Goal: Task Accomplishment & Management: Complete application form

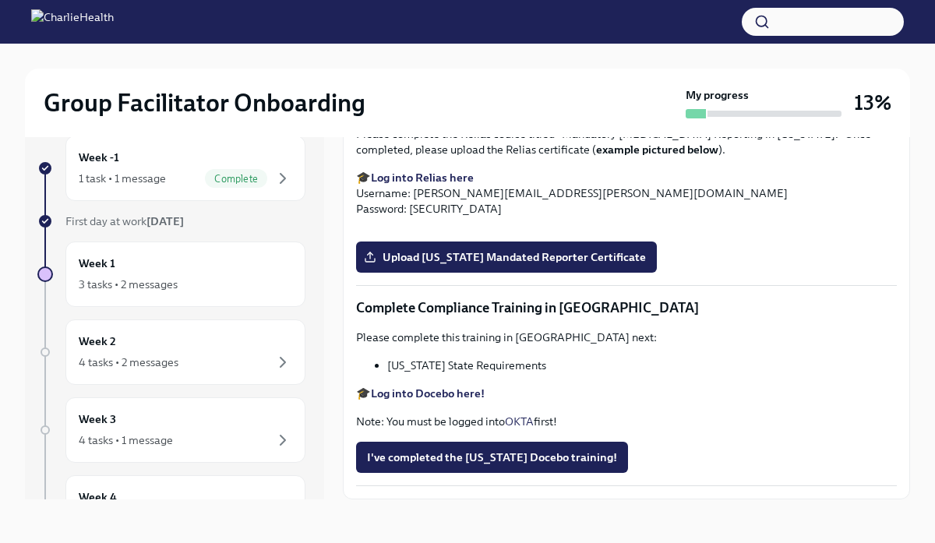
scroll to position [3103, 0]
click at [849, 229] on button "Zoom image" at bounding box center [626, 229] width 541 height 0
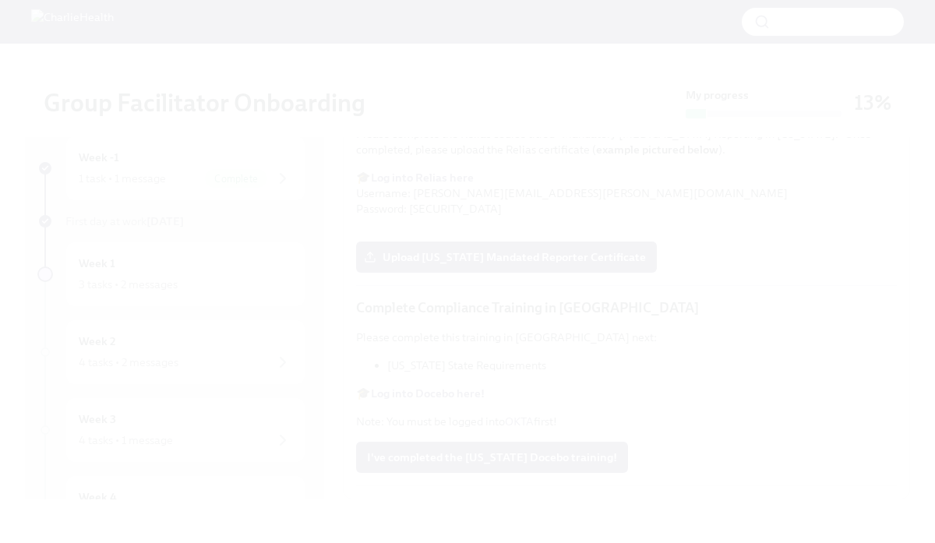
click at [132, 139] on button "Unzoom image" at bounding box center [467, 271] width 935 height 543
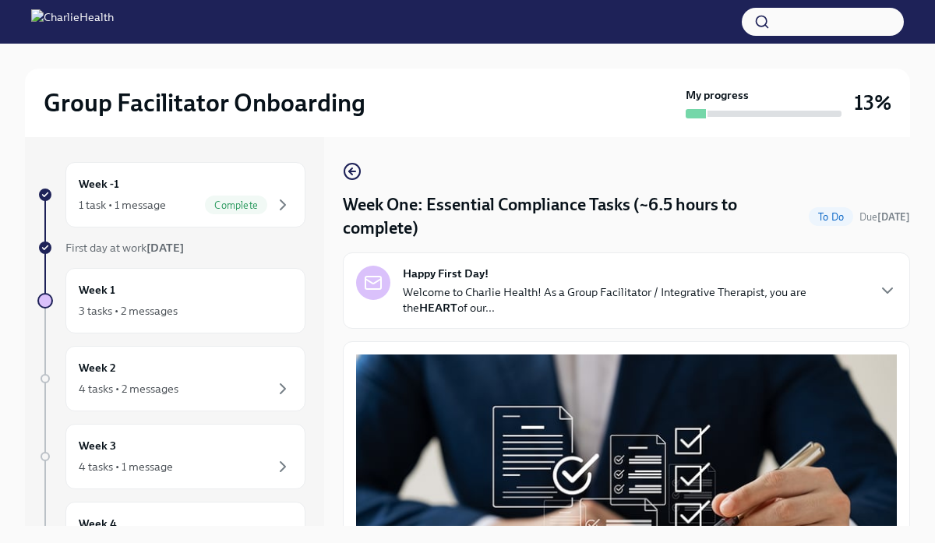
scroll to position [2, 0]
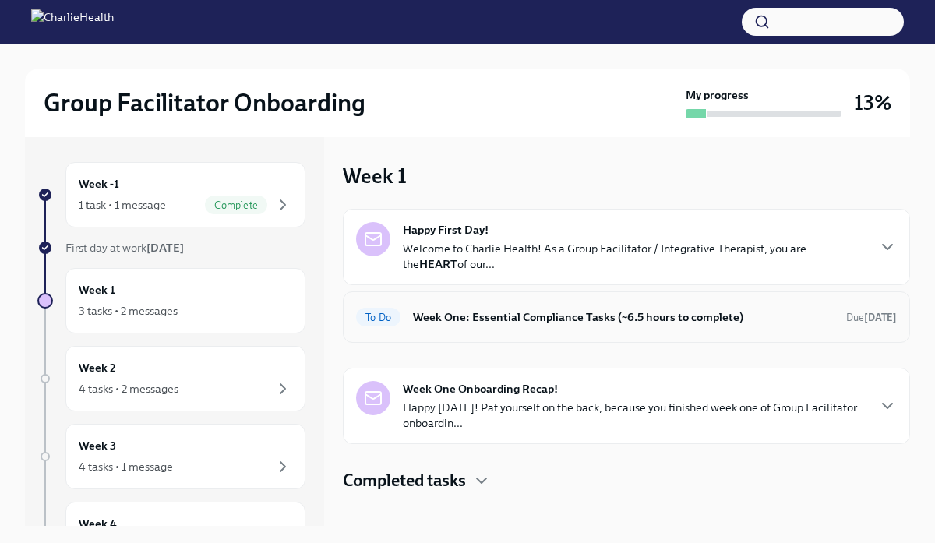
scroll to position [34, 0]
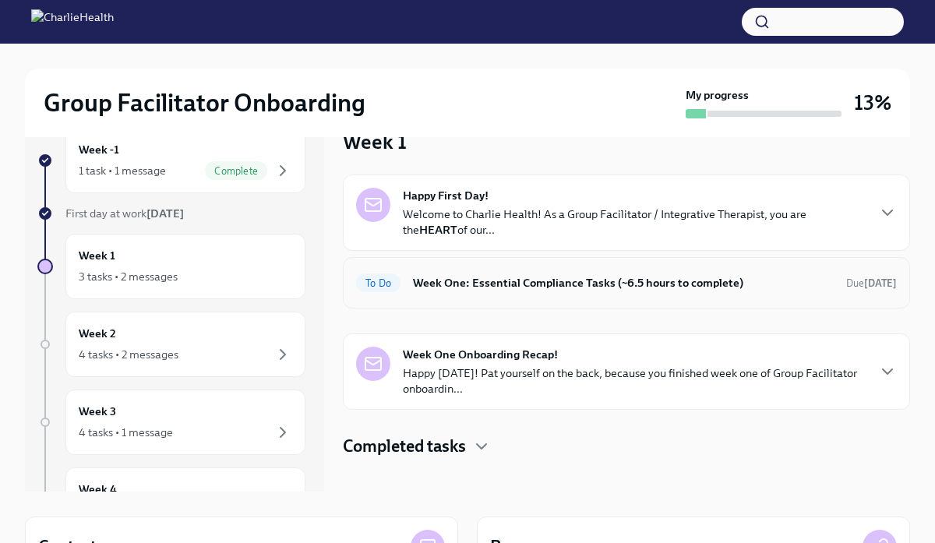
click at [467, 290] on h6 "Week One: Essential Compliance Tasks (~6.5 hours to complete)" at bounding box center [623, 282] width 421 height 17
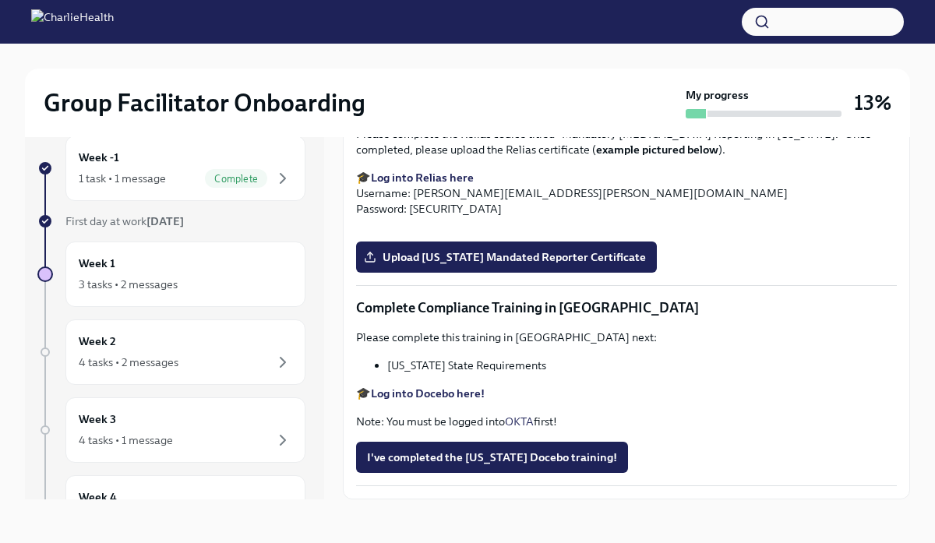
scroll to position [3236, 0]
click at [438, 465] on span "I've completed the [US_STATE] Docebo training!" at bounding box center [492, 458] width 250 height 16
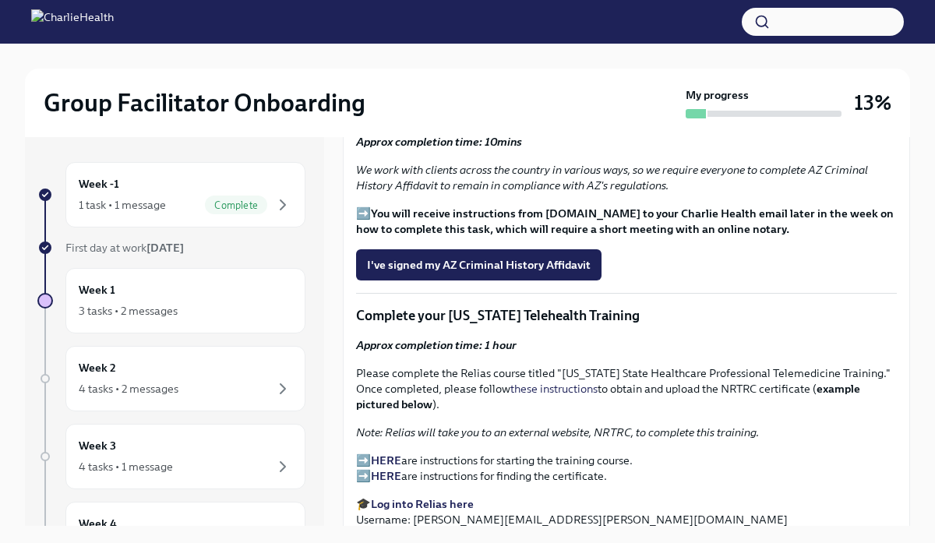
scroll to position [1955, 0]
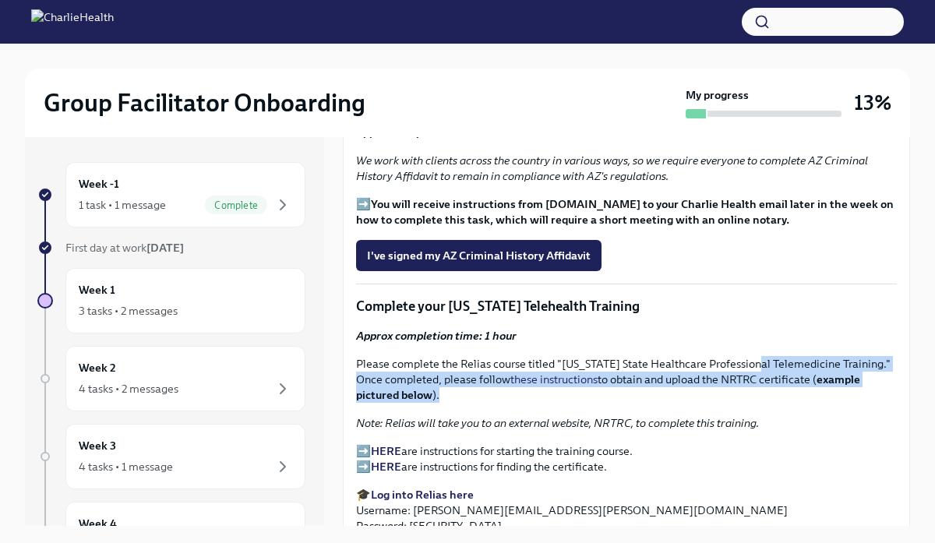
drag, startPoint x: 760, startPoint y: 312, endPoint x: 800, endPoint y: 361, distance: 63.7
click at [800, 361] on div "Approx completion time: 1 hour Please complete the Relias course titled "Washin…" at bounding box center [626, 431] width 541 height 206
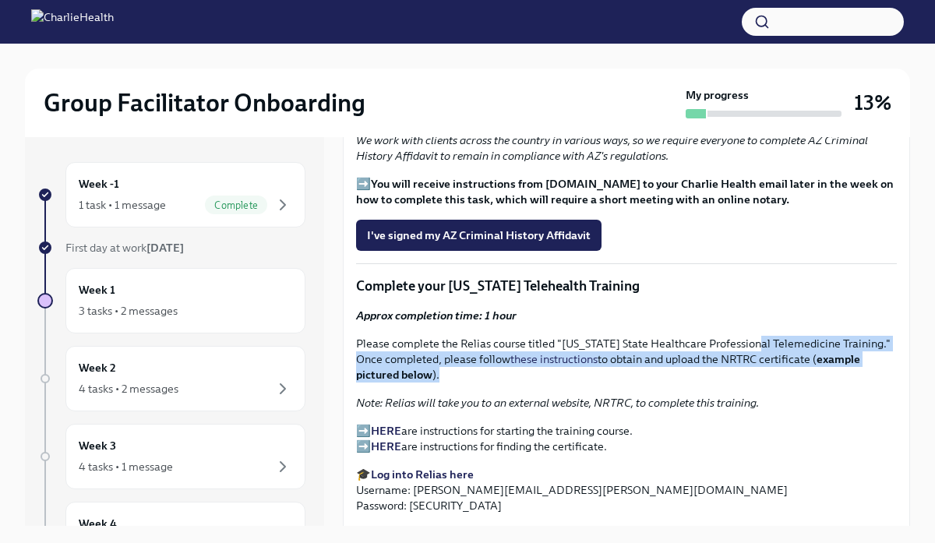
scroll to position [1976, 0]
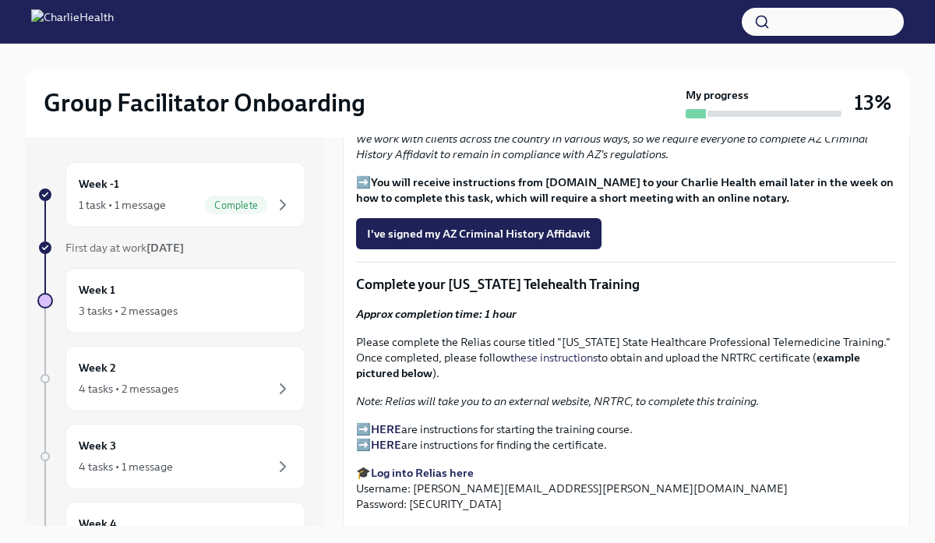
drag, startPoint x: 389, startPoint y: 355, endPoint x: 668, endPoint y: 349, distance: 279.0
click at [668, 394] on em "Note: Relias will take you to an external website, NRTRC, to complete this trai…" at bounding box center [557, 401] width 403 height 14
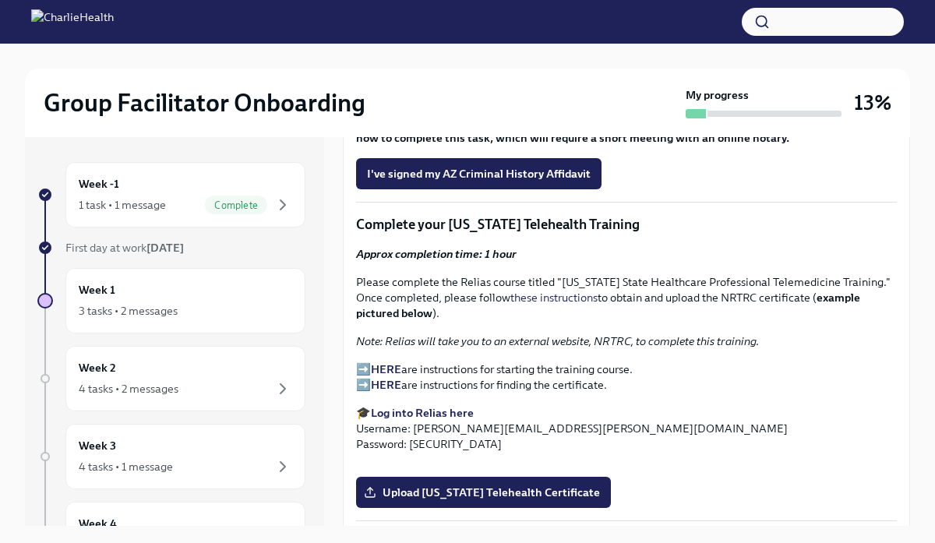
scroll to position [2043, 0]
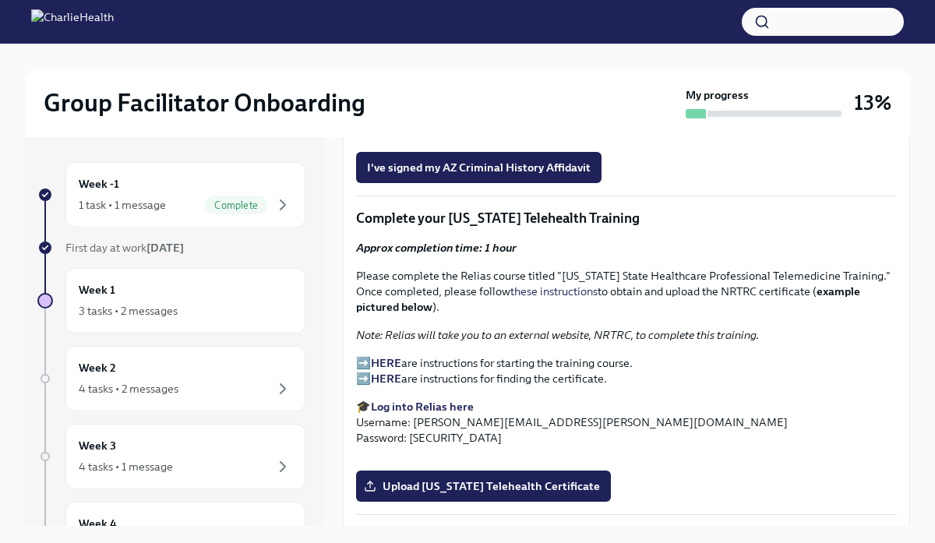
click at [390, 356] on strong "HERE" at bounding box center [386, 363] width 30 height 14
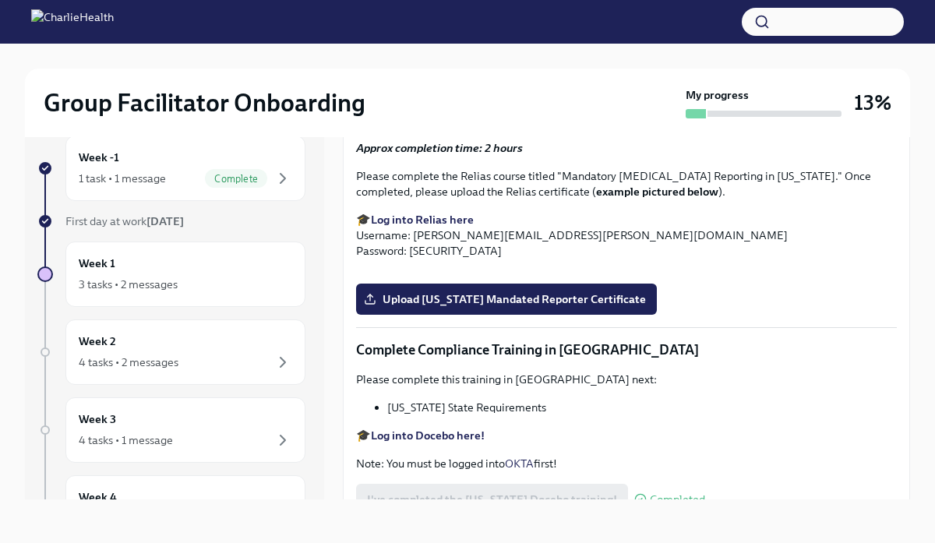
scroll to position [2447, 0]
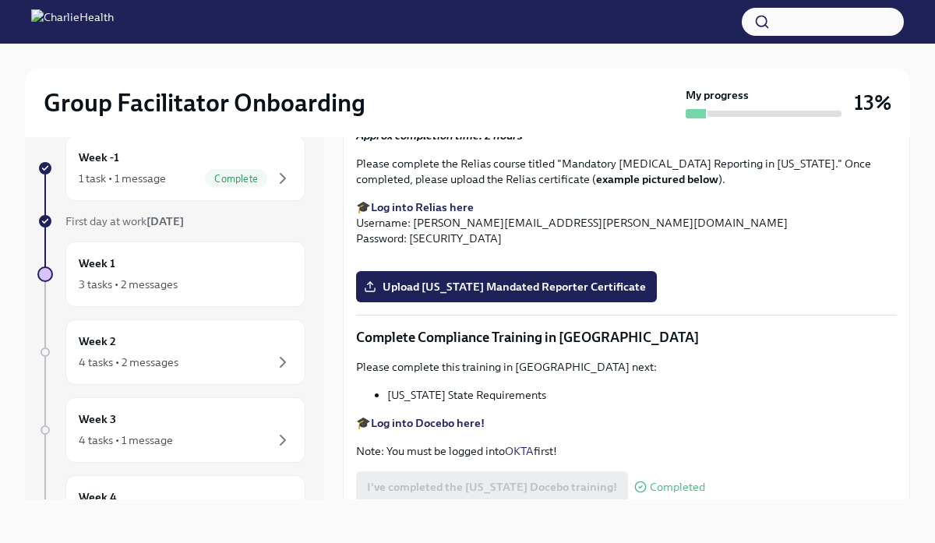
click at [410, 63] on span "Upload [US_STATE] Telehealth Certificate" at bounding box center [483, 56] width 233 height 16
click at [0, 0] on input "Upload [US_STATE] Telehealth Certificate" at bounding box center [0, 0] width 0 height 0
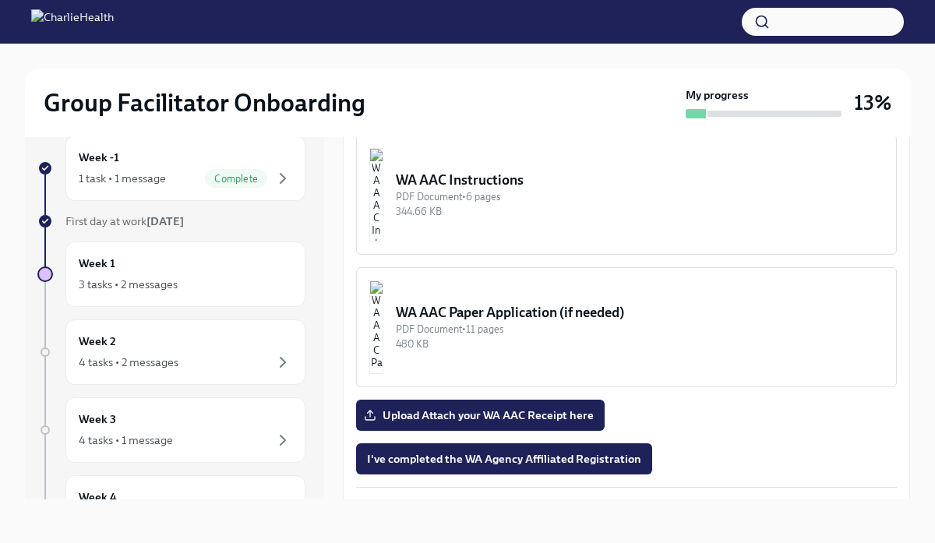
scroll to position [1302, 0]
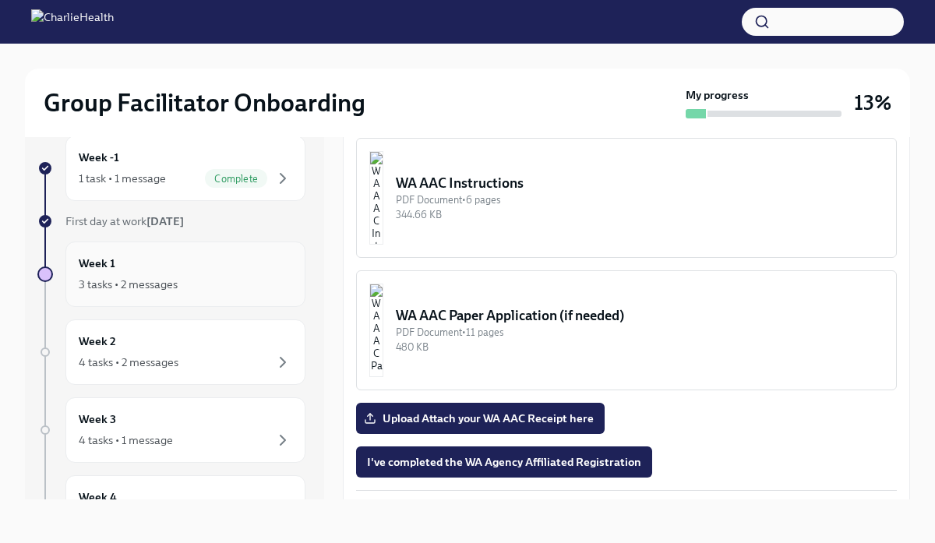
click at [176, 279] on div "3 tasks • 2 messages" at bounding box center [128, 285] width 99 height 16
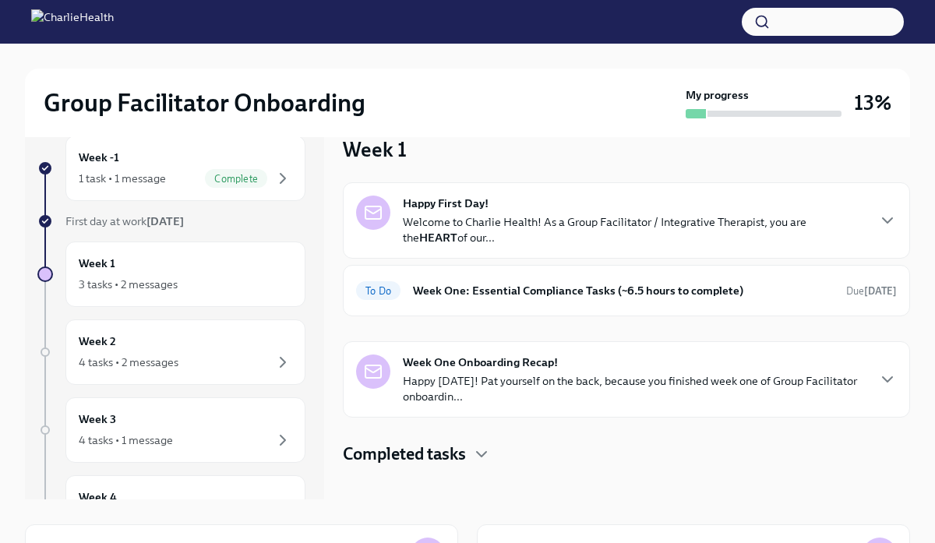
click at [570, 387] on p "Happy Friday! Pat yourself on the back, because you finished week one of Group …" at bounding box center [634, 388] width 463 height 31
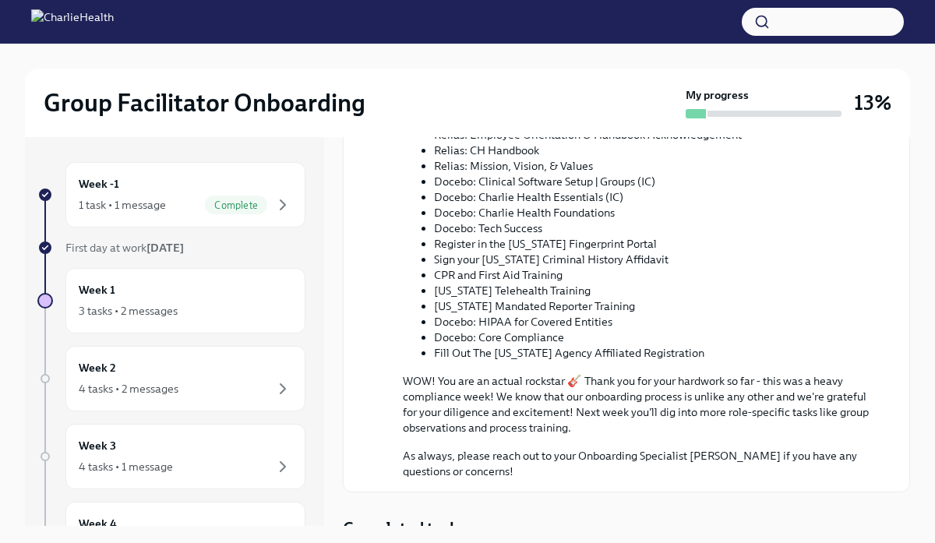
scroll to position [727, 0]
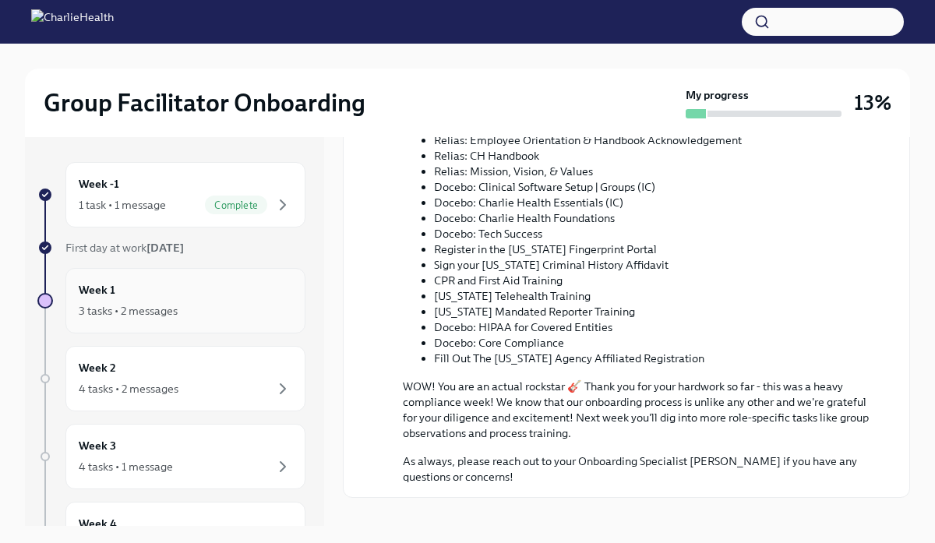
click at [182, 317] on div "3 tasks • 2 messages" at bounding box center [186, 311] width 214 height 19
click at [286, 206] on icon "button" at bounding box center [283, 205] width 19 height 19
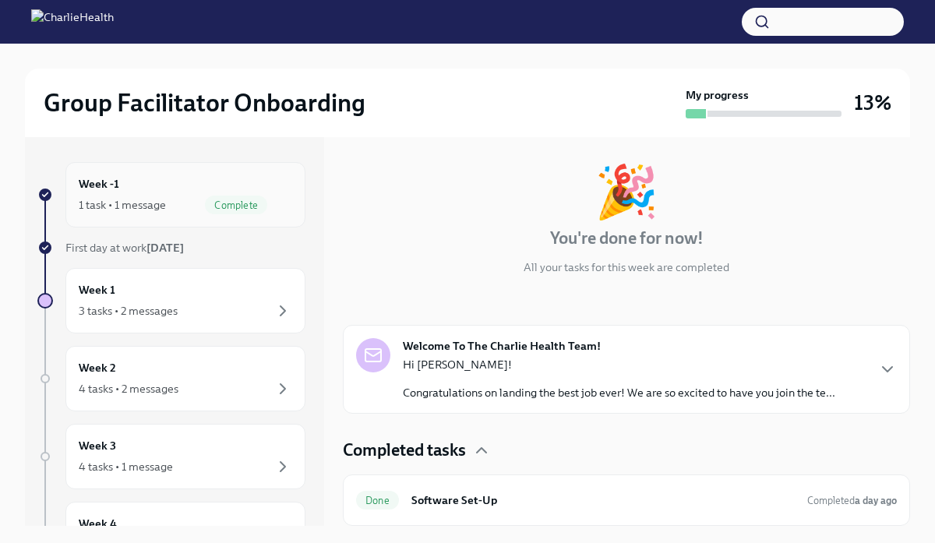
scroll to position [68, 0]
click at [482, 381] on div "Hi Claudia! Congratulations on landing the best job ever! We are so excited to …" at bounding box center [619, 379] width 433 height 44
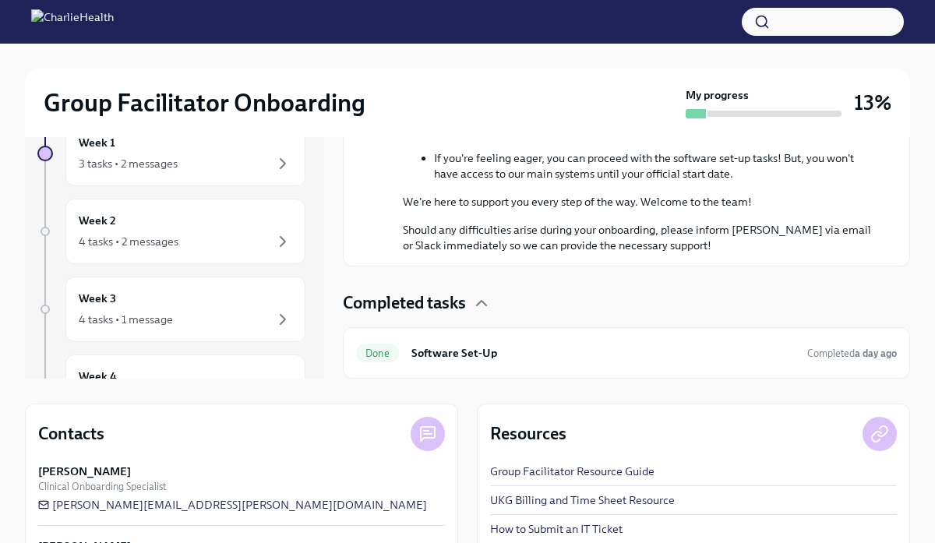
scroll to position [224, 0]
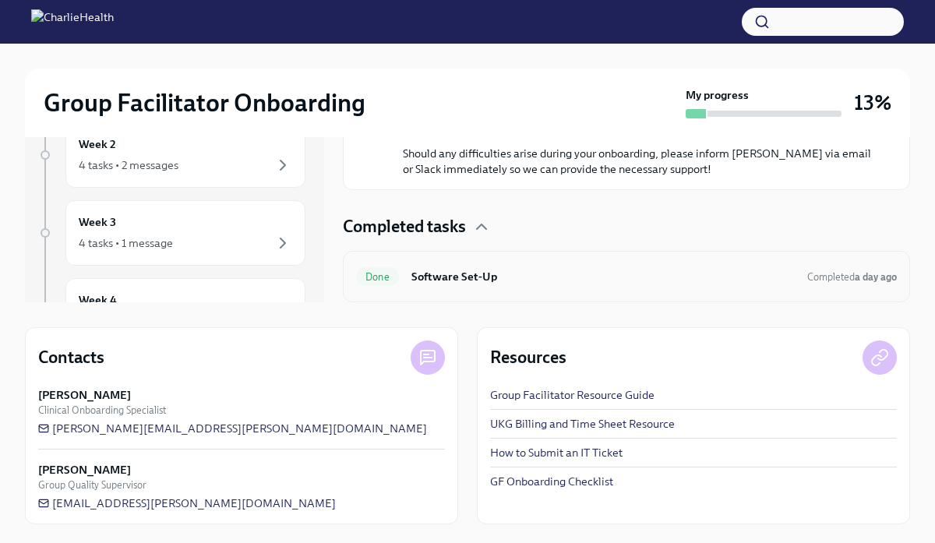
click at [518, 274] on h6 "Software Set-Up" at bounding box center [602, 276] width 383 height 17
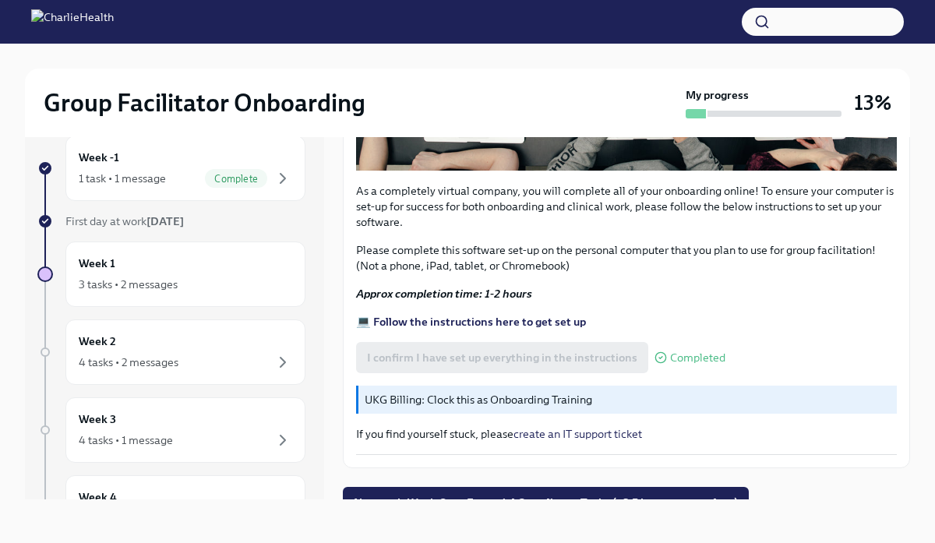
scroll to position [485, 0]
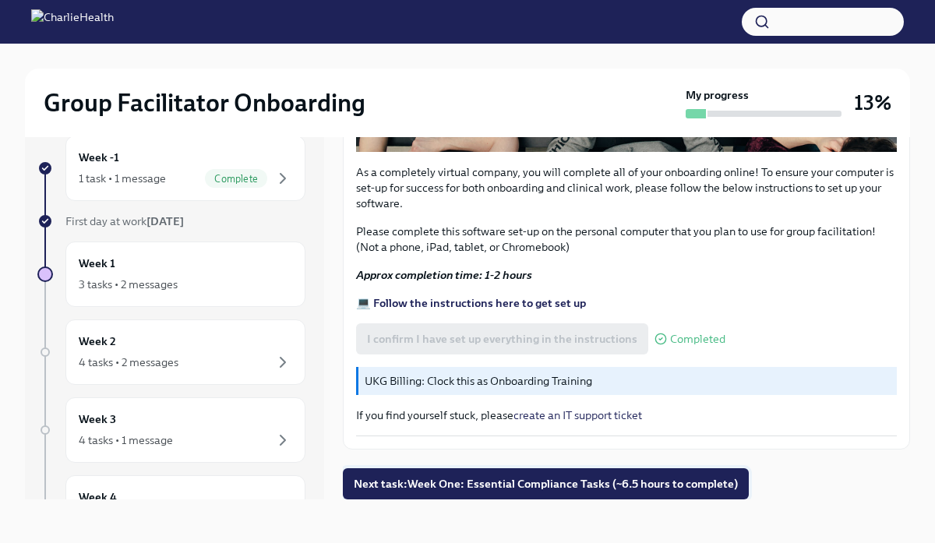
click at [526, 483] on span "Next task : Week One: Essential Compliance Tasks (~6.5 hours to complete)" at bounding box center [546, 484] width 384 height 16
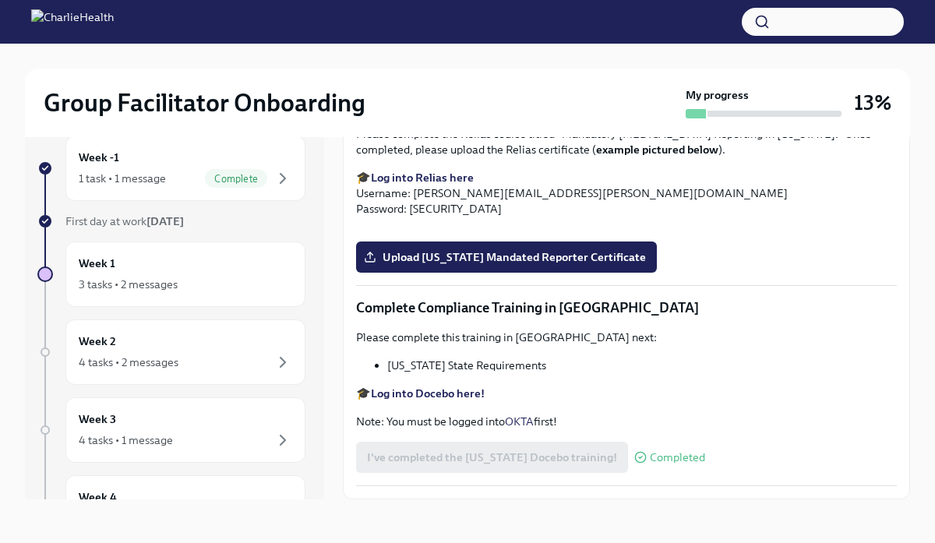
scroll to position [2926, 0]
click at [199, 281] on div "3 tasks • 2 messages" at bounding box center [186, 284] width 214 height 19
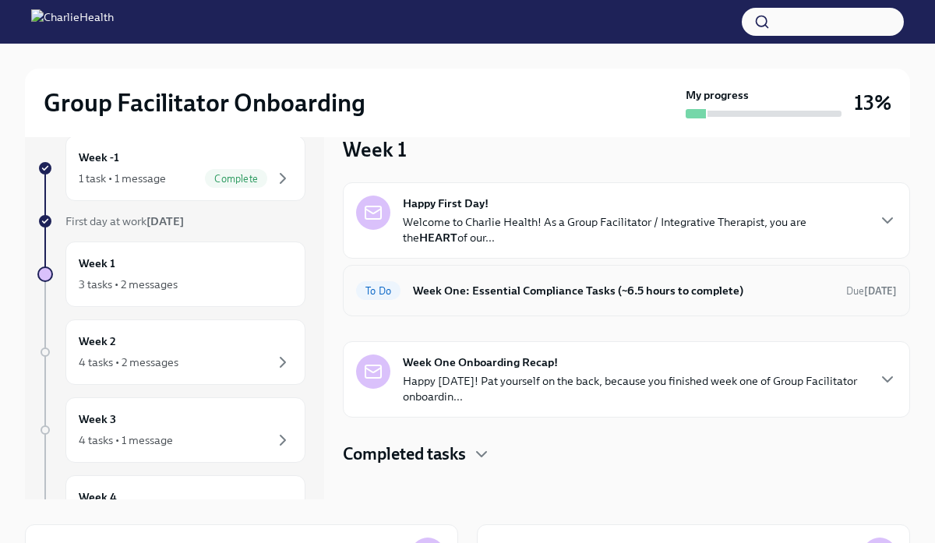
click at [591, 299] on div "To Do Week One: Essential Compliance Tasks (~6.5 hours to complete) Due today" at bounding box center [626, 290] width 541 height 25
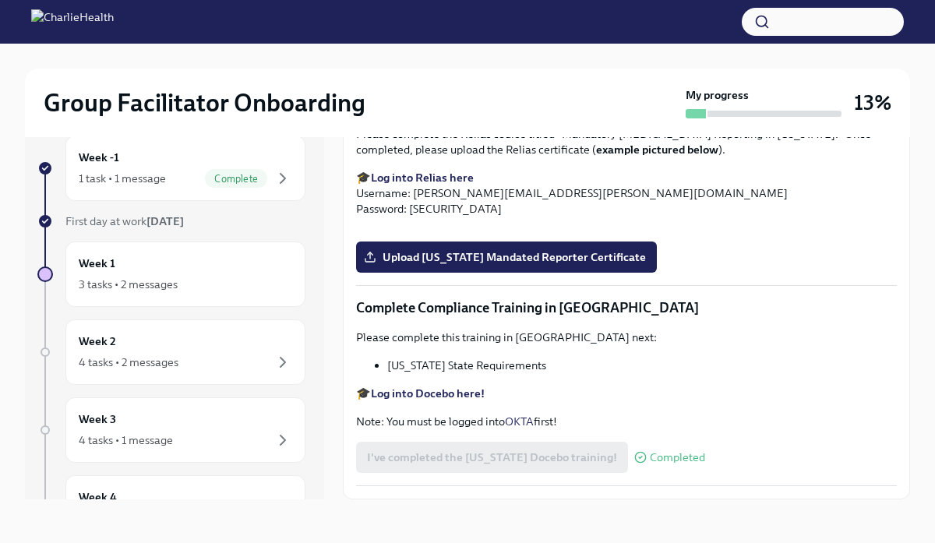
scroll to position [3123, 0]
click at [522, 265] on span "Upload [US_STATE] Mandated Reporter Certificate" at bounding box center [506, 257] width 279 height 16
click at [0, 0] on input "Upload [US_STATE] Mandated Reporter Certificate" at bounding box center [0, 0] width 0 height 0
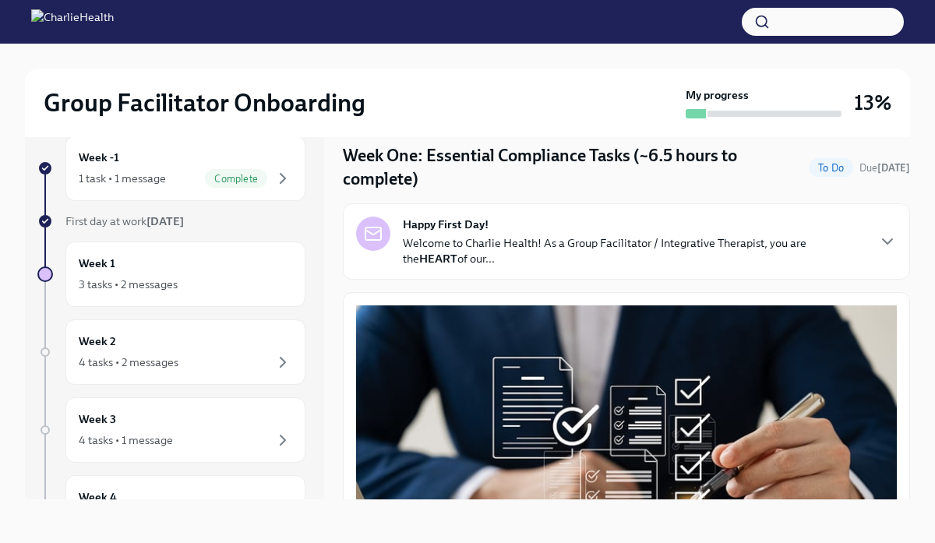
scroll to position [0, 0]
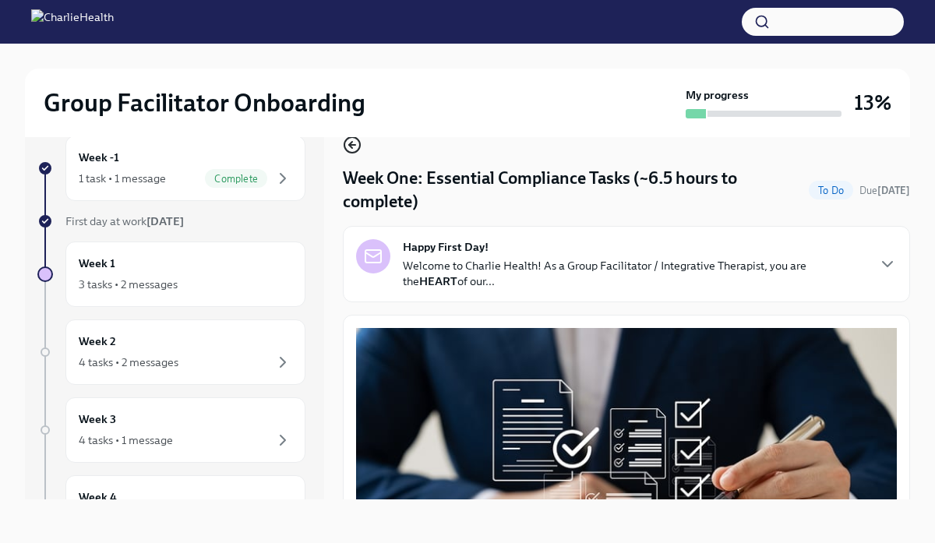
click at [355, 143] on icon "button" at bounding box center [352, 145] width 19 height 19
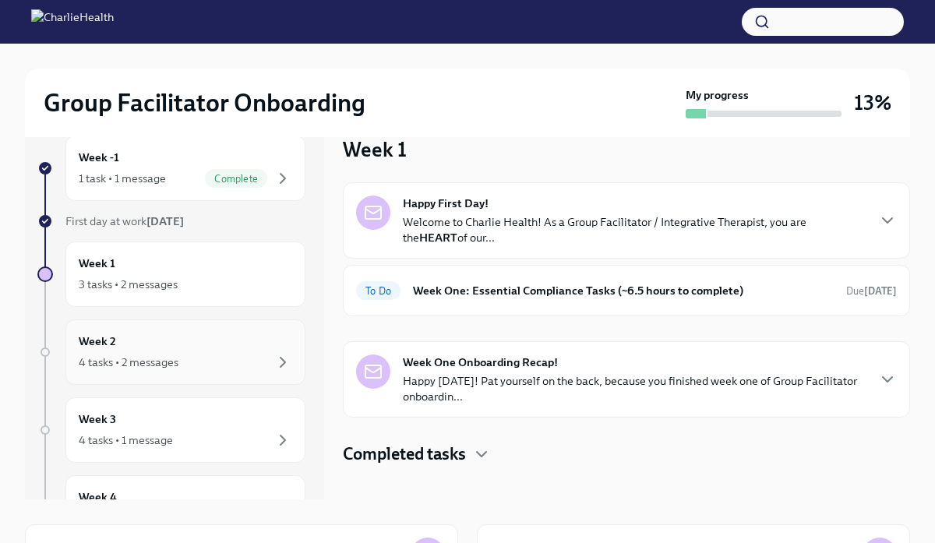
click at [136, 375] on div "Week 2 4 tasks • 2 messages" at bounding box center [185, 352] width 240 height 65
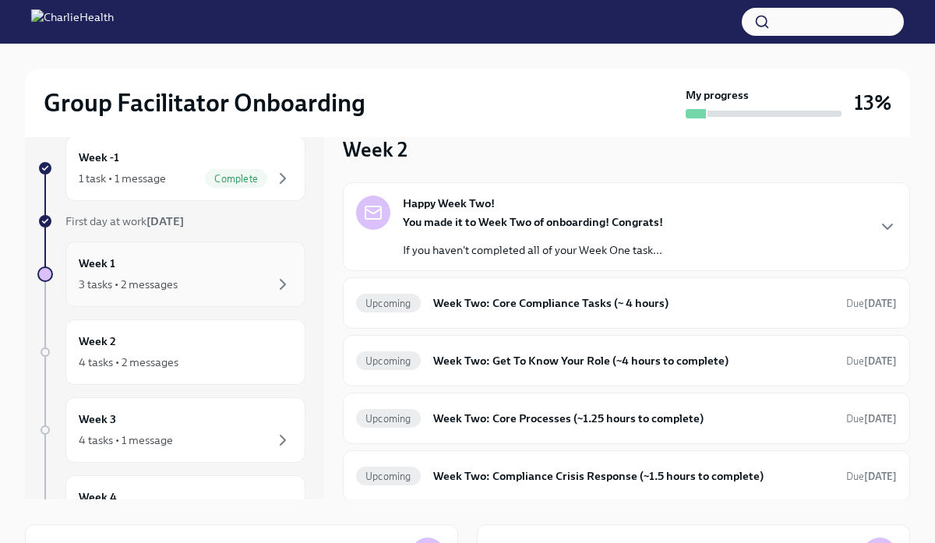
click at [151, 286] on div "3 tasks • 2 messages" at bounding box center [128, 285] width 99 height 16
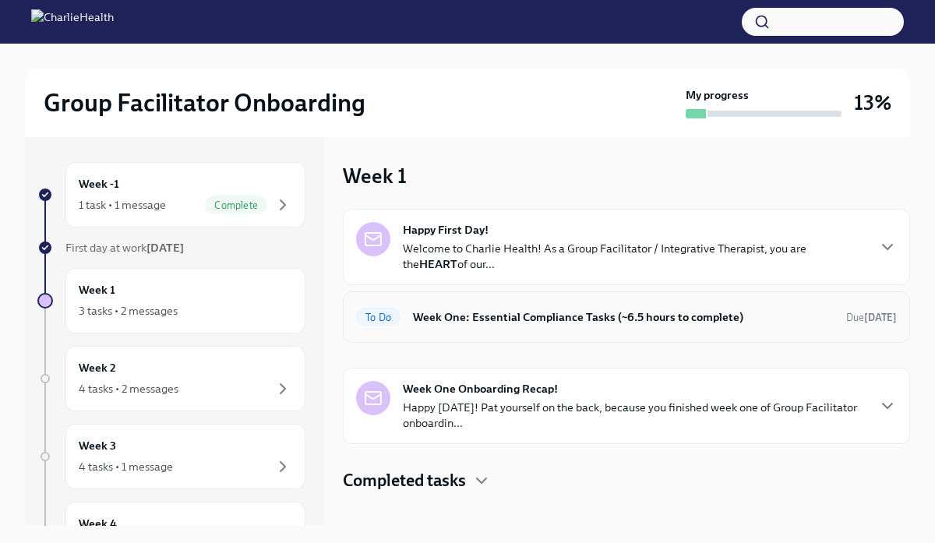
click at [458, 309] on h6 "Week One: Essential Compliance Tasks (~6.5 hours to complete)" at bounding box center [623, 317] width 421 height 17
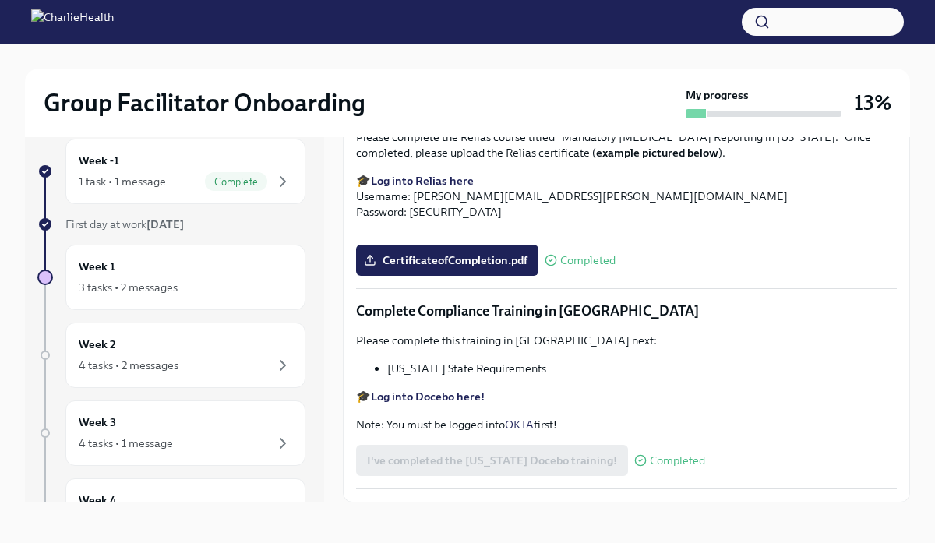
scroll to position [2812, 0]
click at [262, 189] on div "Complete" at bounding box center [236, 181] width 62 height 19
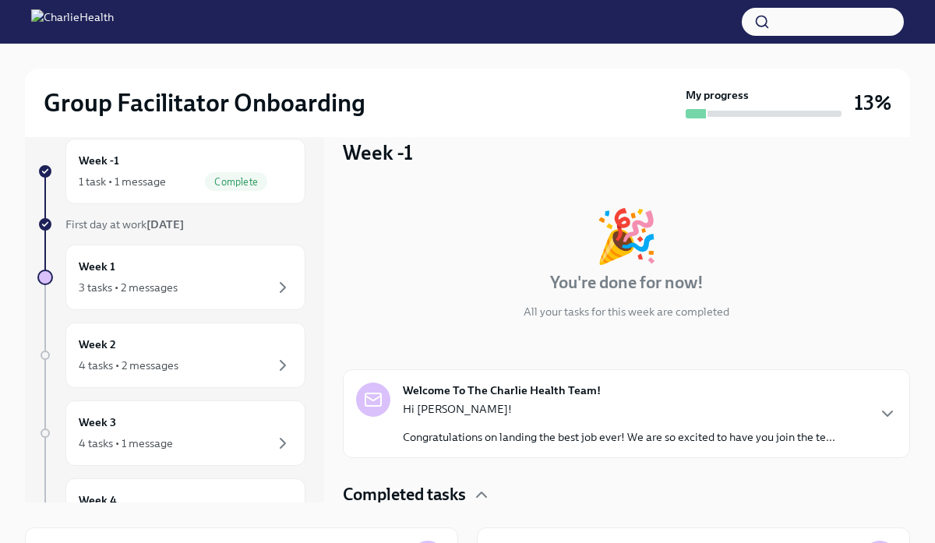
scroll to position [68, 0]
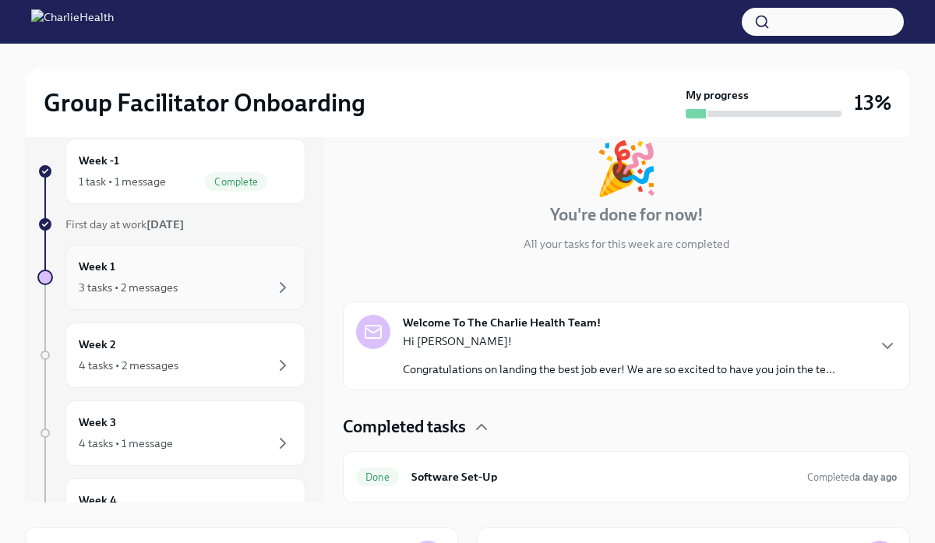
click at [250, 291] on div "3 tasks • 2 messages" at bounding box center [186, 287] width 214 height 19
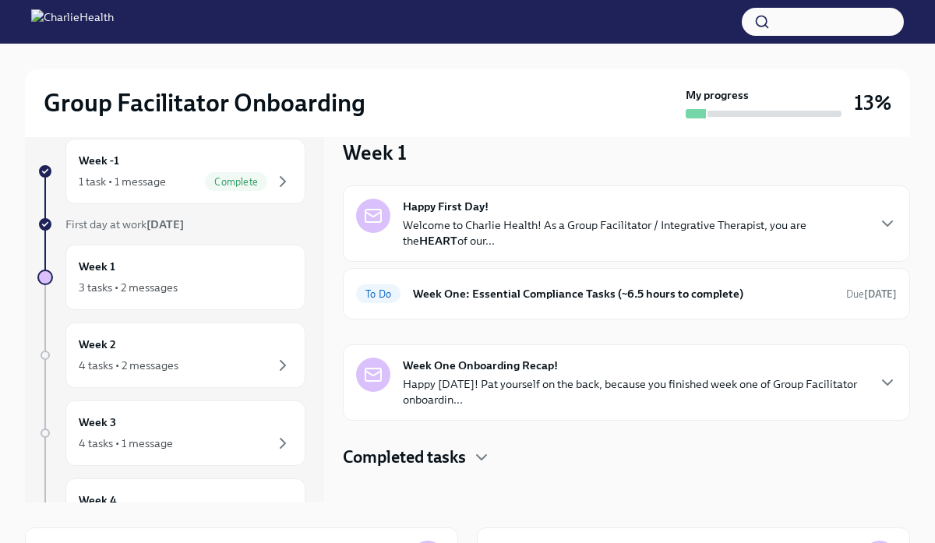
click at [566, 401] on p "Happy Friday! Pat yourself on the back, because you finished week one of Group …" at bounding box center [634, 391] width 463 height 31
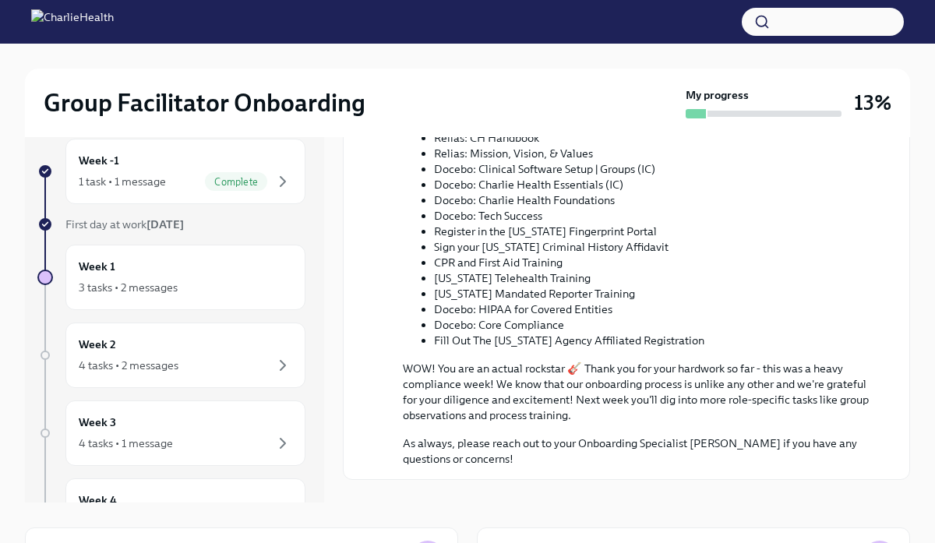
scroll to position [713, 0]
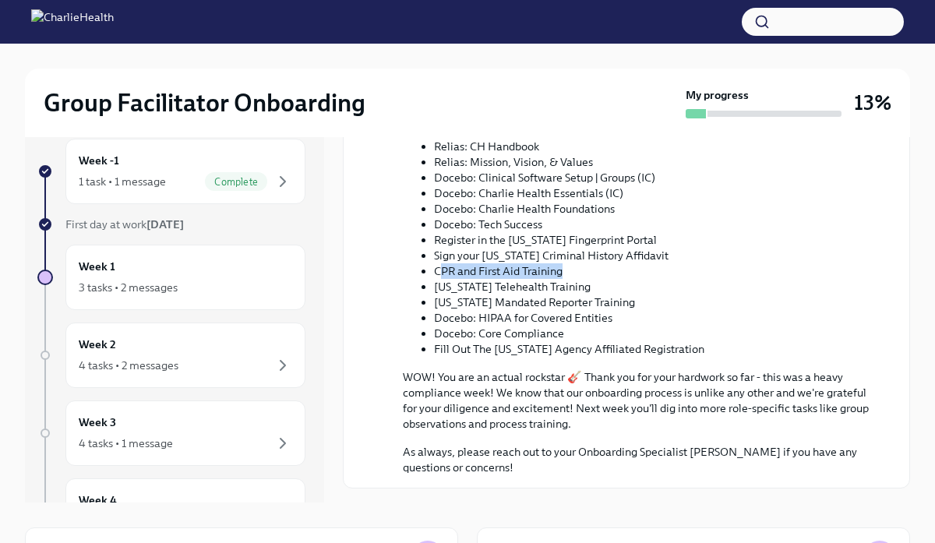
drag, startPoint x: 440, startPoint y: 269, endPoint x: 601, endPoint y: 273, distance: 161.4
click at [601, 273] on li "CPR and First Aid Training" at bounding box center [653, 271] width 438 height 16
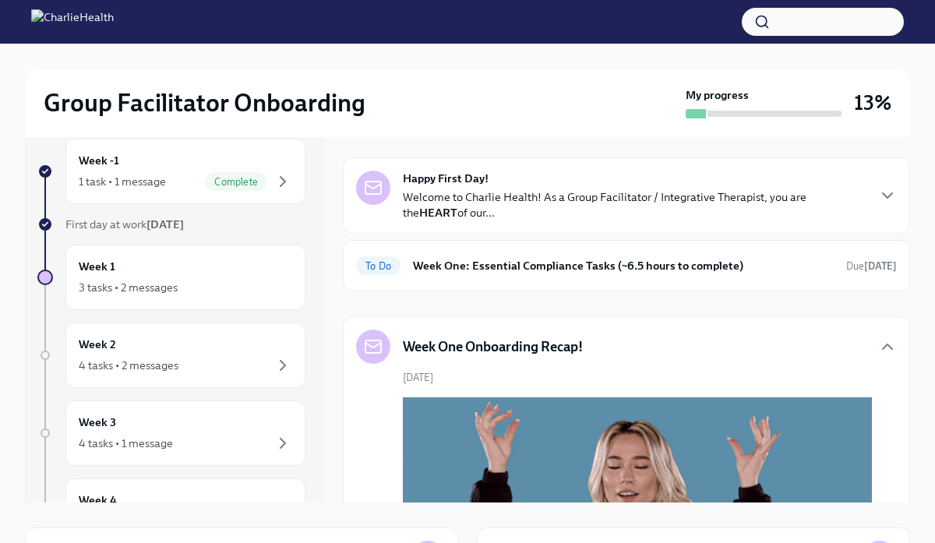
scroll to position [0, 0]
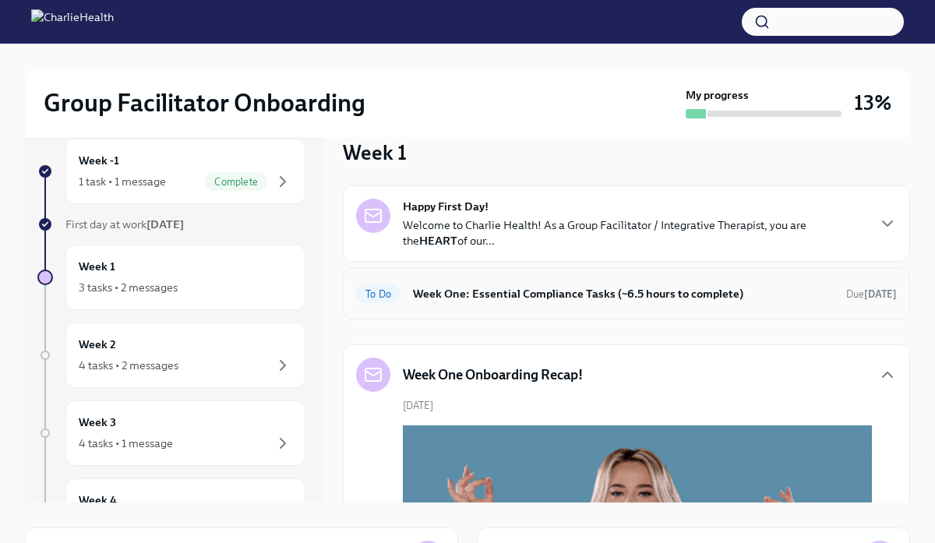
click at [567, 310] on div "To Do Week One: Essential Compliance Tasks (~6.5 hours to complete) Due today" at bounding box center [626, 293] width 567 height 51
click at [567, 284] on div "To Do Week One: Essential Compliance Tasks (~6.5 hours to complete) Due today" at bounding box center [626, 293] width 541 height 25
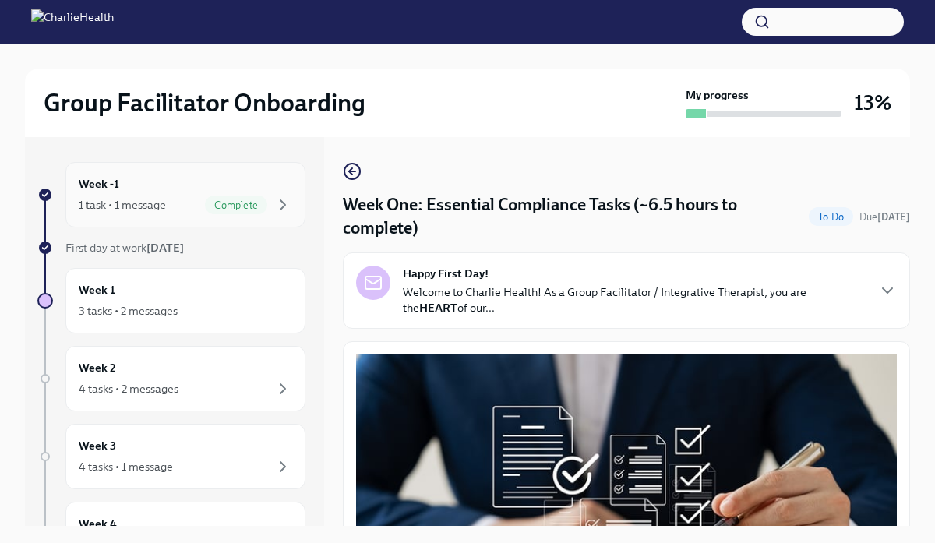
click at [162, 205] on div "1 task • 1 message" at bounding box center [122, 205] width 87 height 16
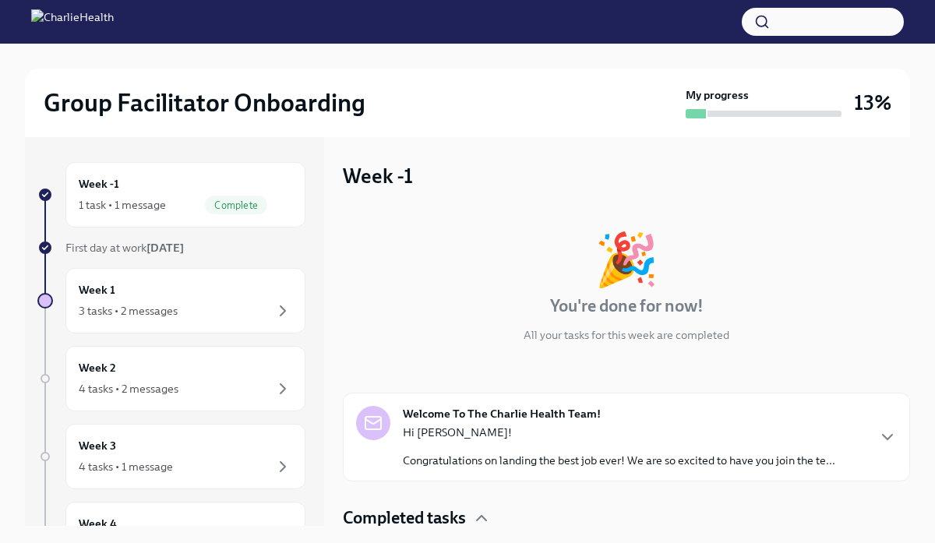
scroll to position [68, 0]
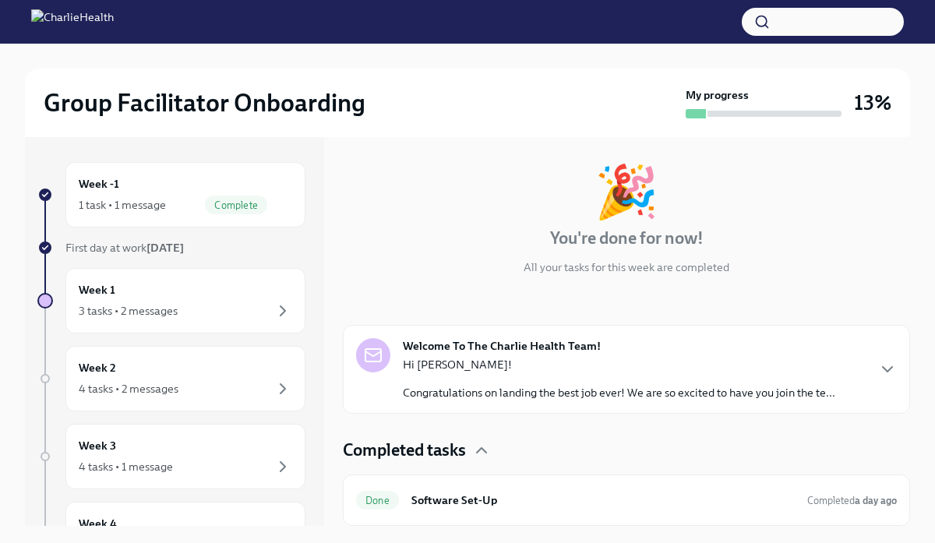
click at [558, 372] on p "Hi Claudia!" at bounding box center [619, 365] width 433 height 16
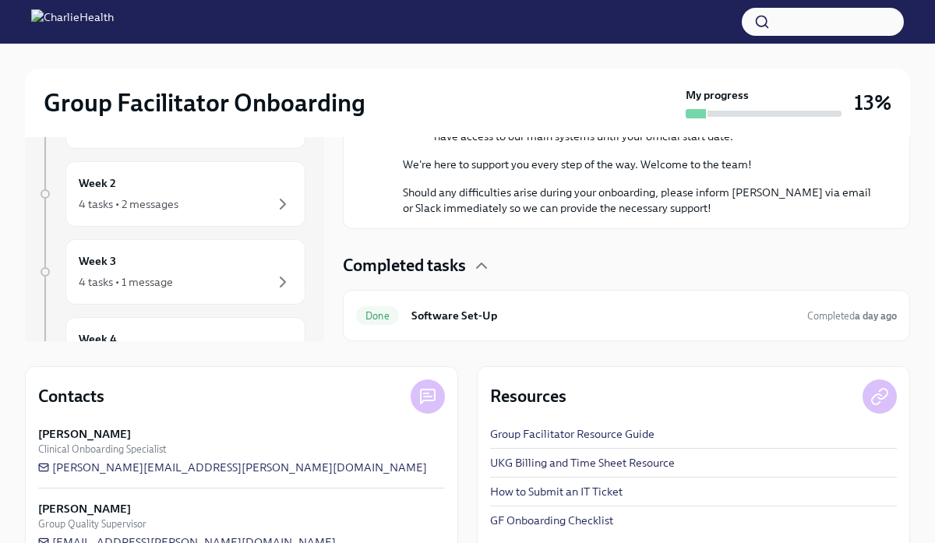
scroll to position [224, 0]
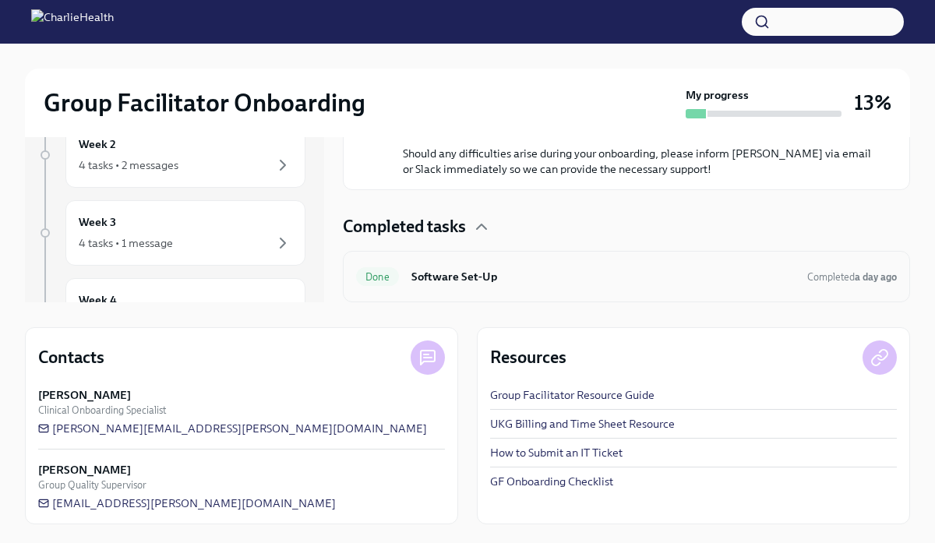
click at [527, 281] on h6 "Software Set-Up" at bounding box center [602, 276] width 383 height 17
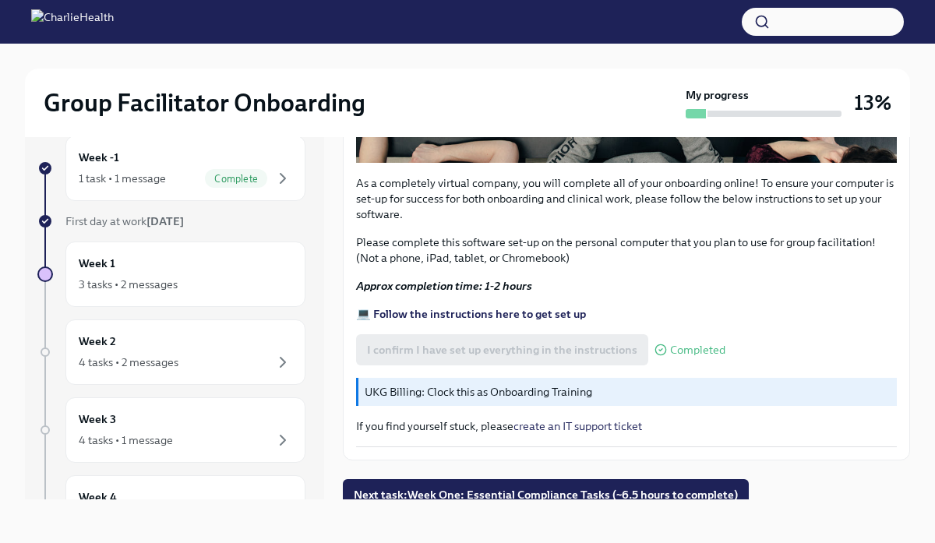
scroll to position [485, 0]
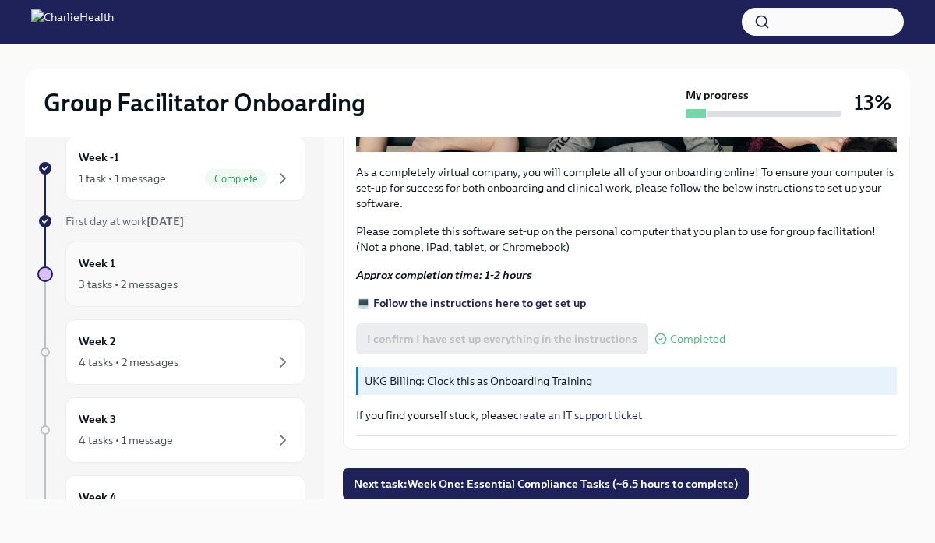
click at [135, 285] on div "3 tasks • 2 messages" at bounding box center [128, 285] width 99 height 16
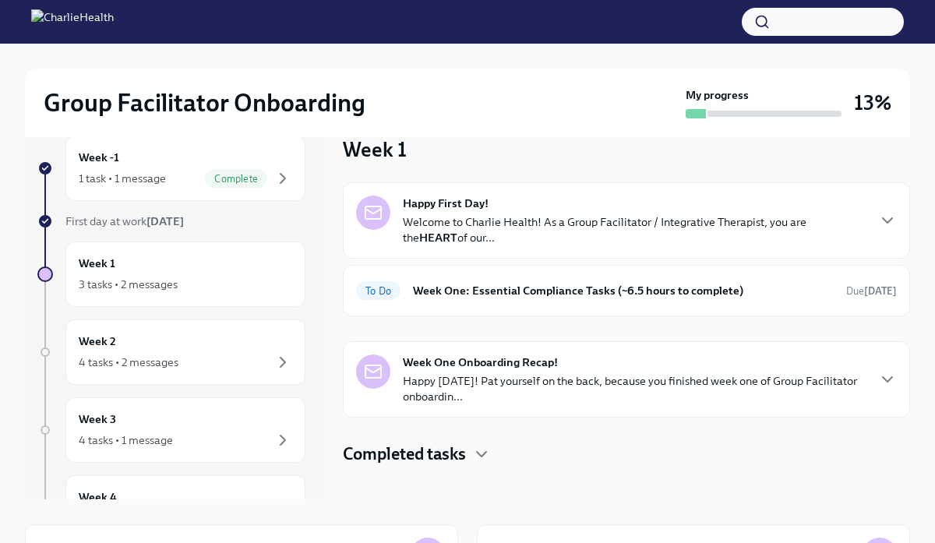
click at [493, 367] on strong "Week One Onboarding Recap!" at bounding box center [480, 363] width 155 height 16
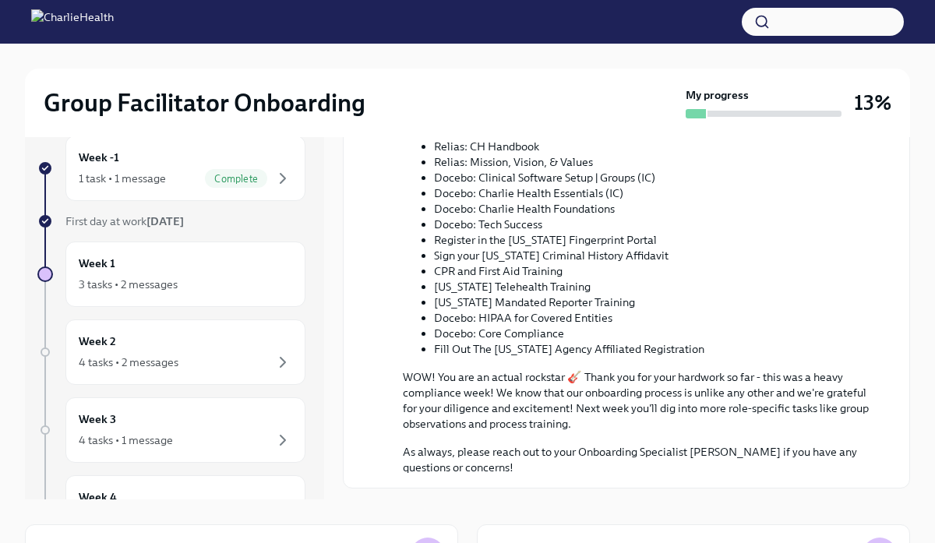
scroll to position [713, 0]
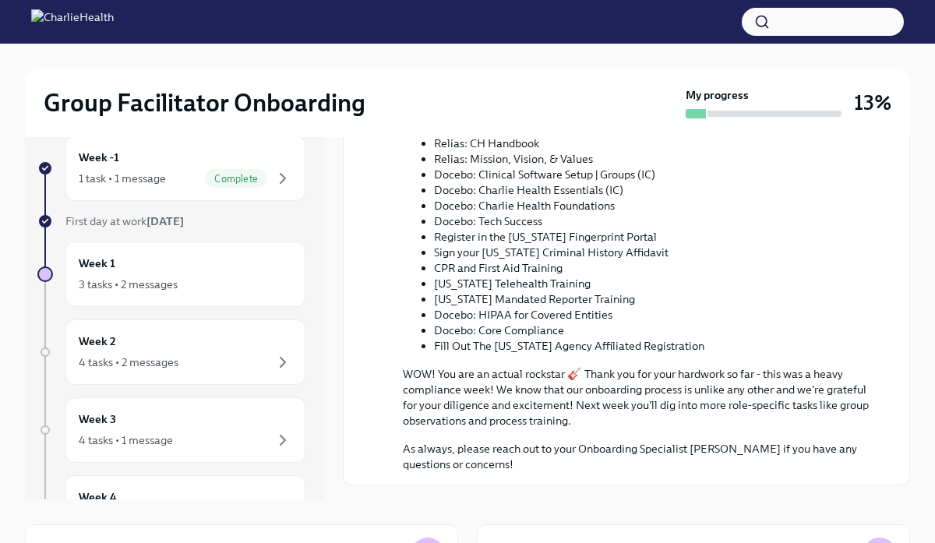
click at [858, 202] on li "Docebo: Charlie Health Foundations" at bounding box center [653, 206] width 438 height 16
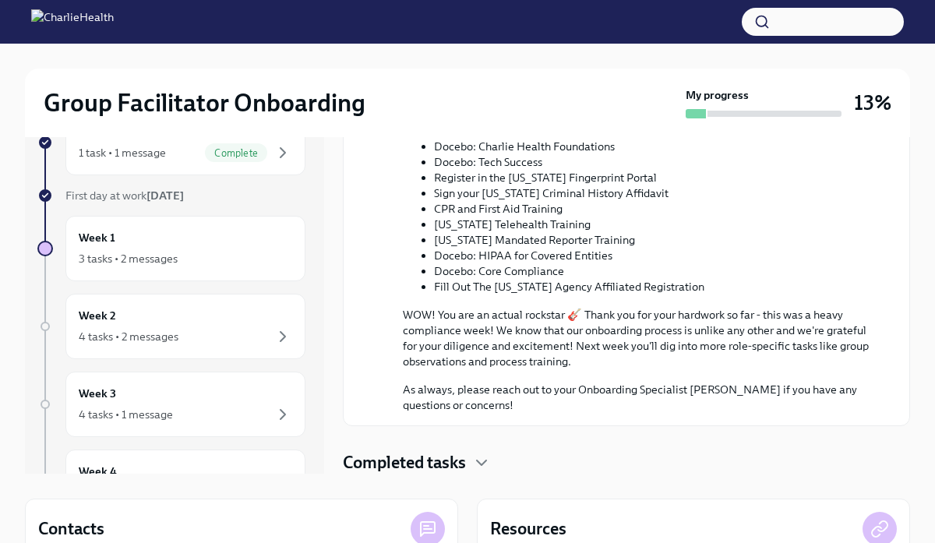
scroll to position [0, 0]
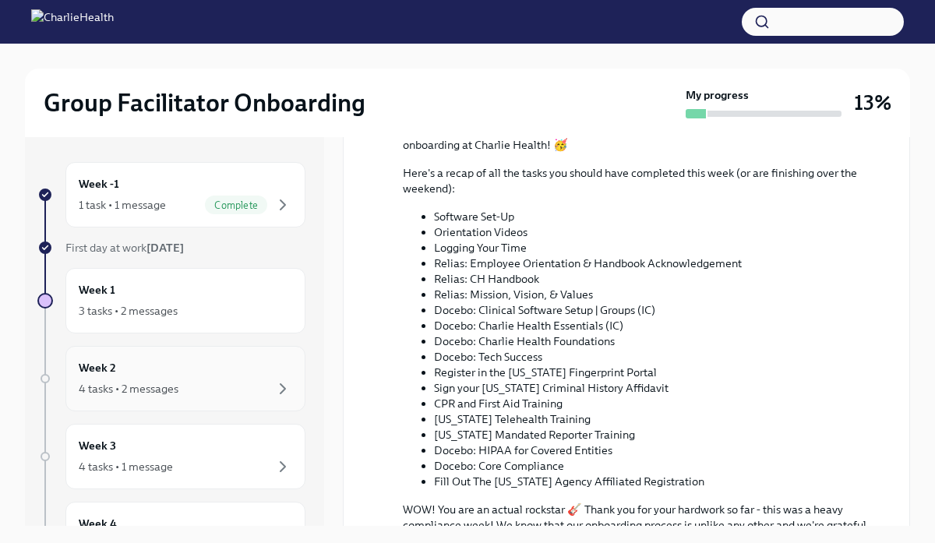
click at [147, 377] on div "Week 2 4 tasks • 2 messages" at bounding box center [186, 378] width 214 height 39
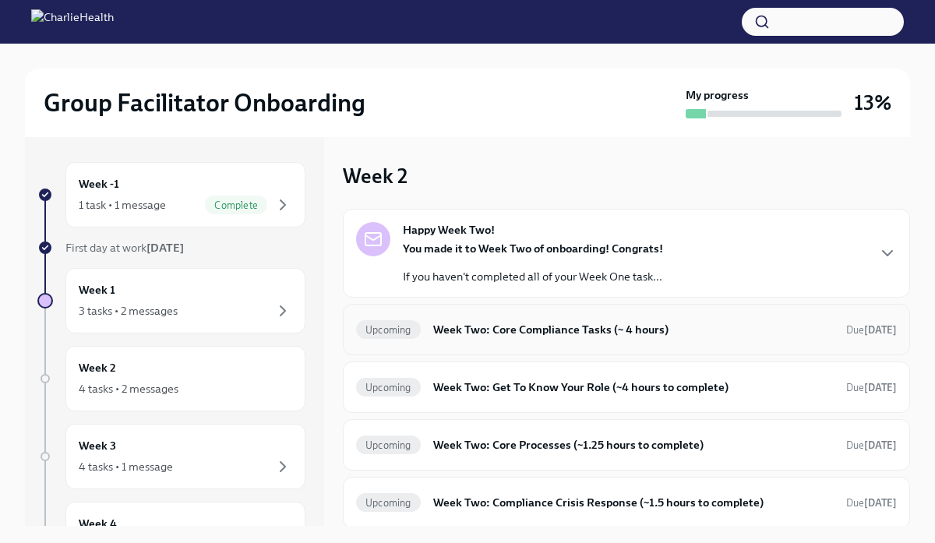
click at [602, 332] on h6 "Week Two: Core Compliance Tasks (~ 4 hours)" at bounding box center [633, 329] width 401 height 17
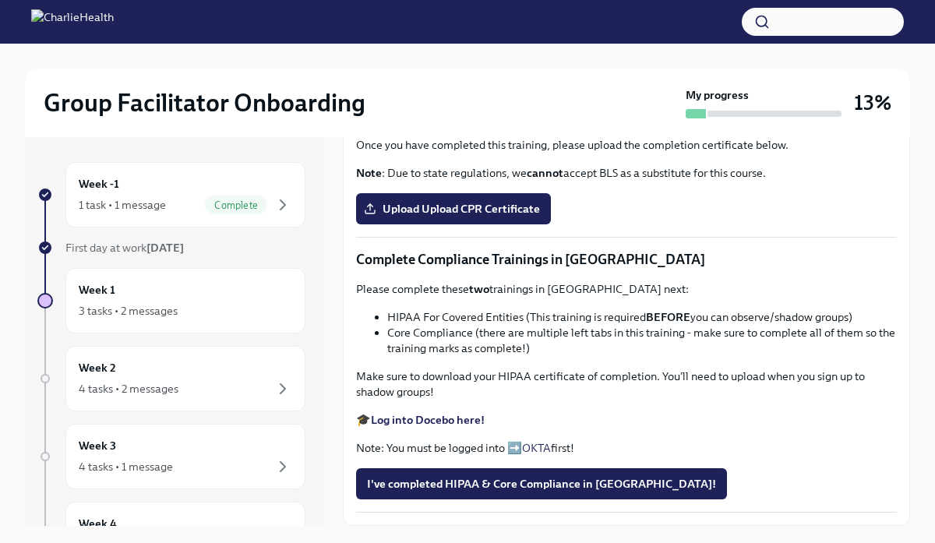
scroll to position [634, 0]
click at [481, 124] on strong "Complete your CPR & First Aid training HERE" at bounding box center [488, 117] width 234 height 14
click at [461, 217] on span "Upload Upload CPR Certificate" at bounding box center [453, 209] width 173 height 16
click at [0, 0] on input "Upload Upload CPR Certificate" at bounding box center [0, 0] width 0 height 0
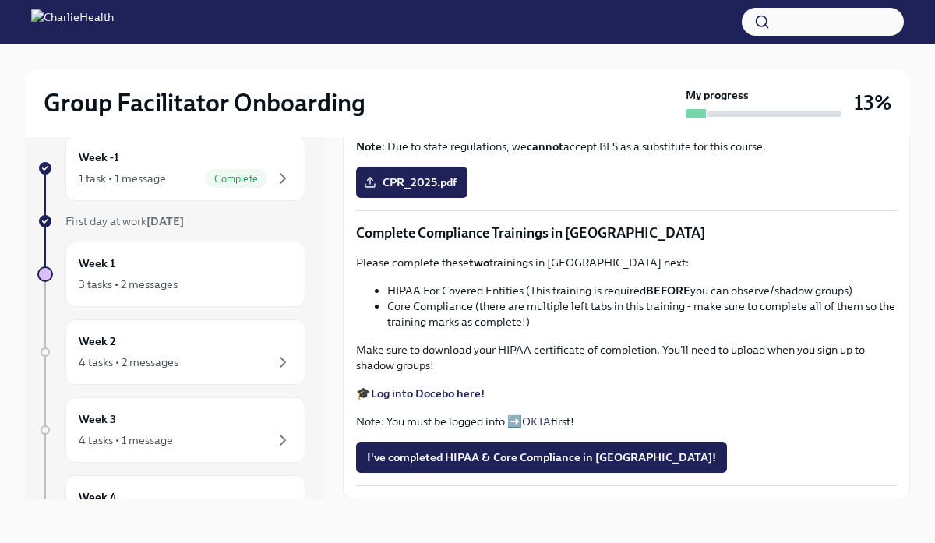
scroll to position [837, 0]
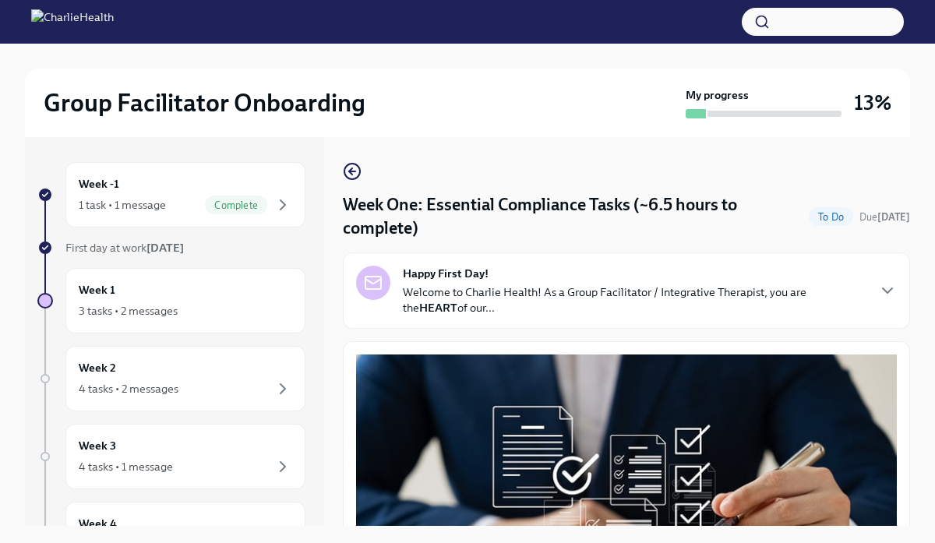
scroll to position [2, 0]
